Goal: Information Seeking & Learning: Find specific page/section

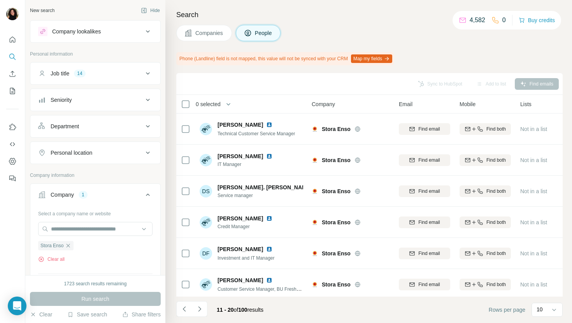
scroll to position [128, 0]
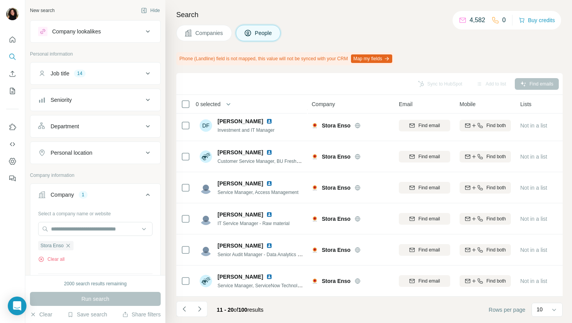
click at [196, 36] on span "Companies" at bounding box center [209, 33] width 28 height 8
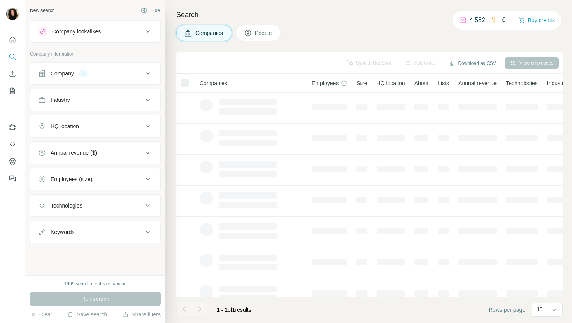
click at [113, 77] on button "Company 1" at bounding box center [95, 73] width 130 height 19
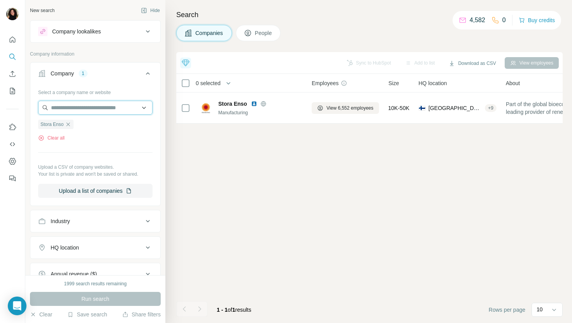
click at [108, 105] on input "text" at bounding box center [95, 108] width 114 height 14
paste input "**********"
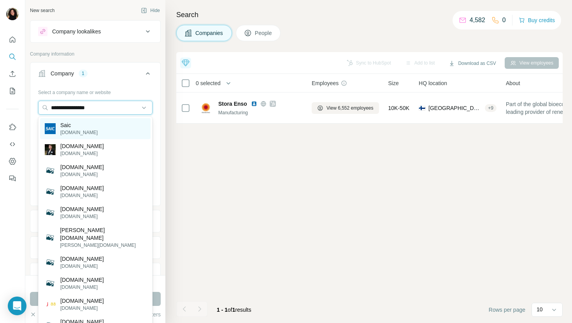
type input "**********"
click at [107, 128] on div "Saic [DOMAIN_NAME]" at bounding box center [95, 128] width 111 height 21
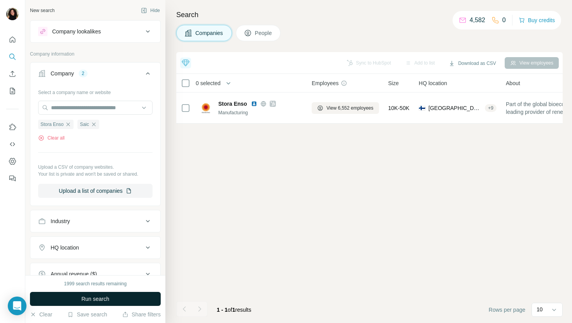
click at [98, 294] on button "Run search" at bounding box center [95, 299] width 131 height 14
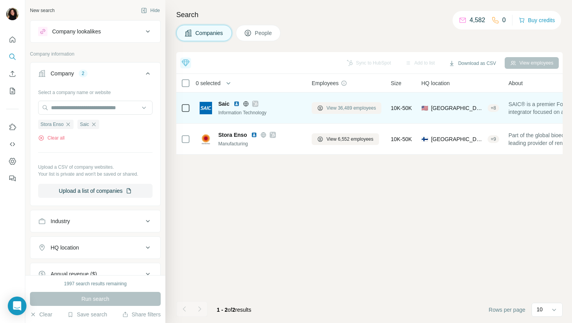
click at [341, 102] on button "View 36,489 employees" at bounding box center [347, 108] width 70 height 12
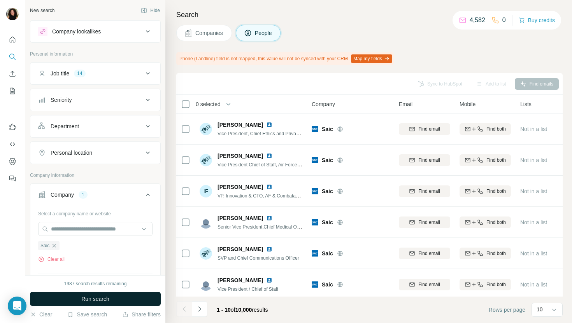
click at [131, 299] on button "Run search" at bounding box center [95, 299] width 131 height 14
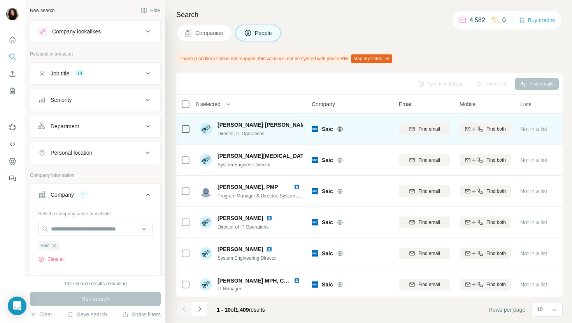
click at [329, 126] on img at bounding box center [330, 125] width 3 height 6
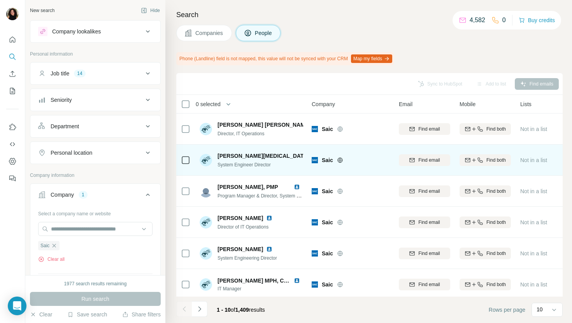
click at [312, 154] on img at bounding box center [313, 156] width 3 height 6
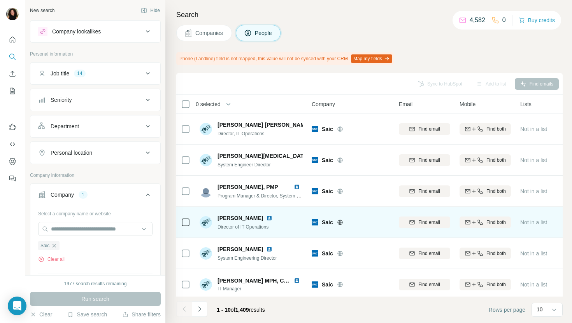
click at [266, 218] on img at bounding box center [269, 218] width 6 height 6
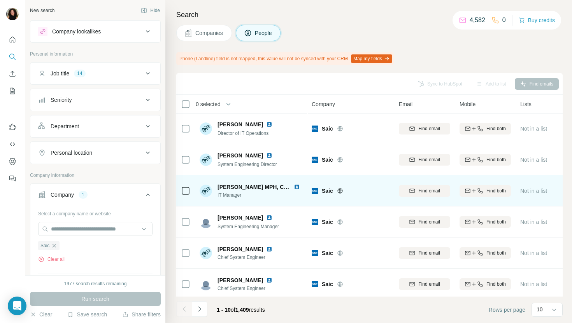
scroll to position [95, 0]
click at [297, 187] on img at bounding box center [297, 186] width 6 height 6
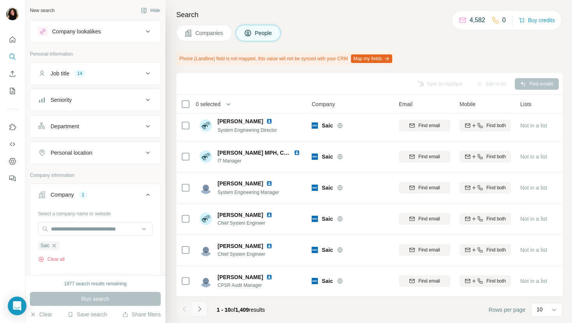
click at [200, 308] on icon "Navigate to next page" at bounding box center [199, 309] width 3 height 5
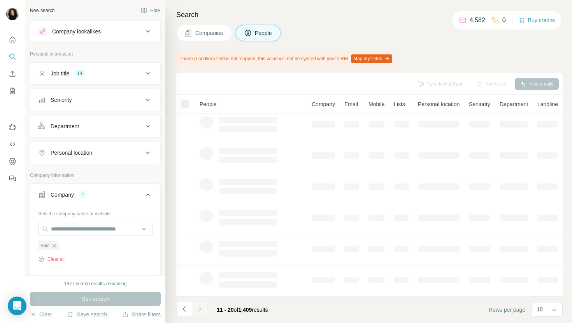
scroll to position [0, 0]
